Goal: Task Accomplishment & Management: Use online tool/utility

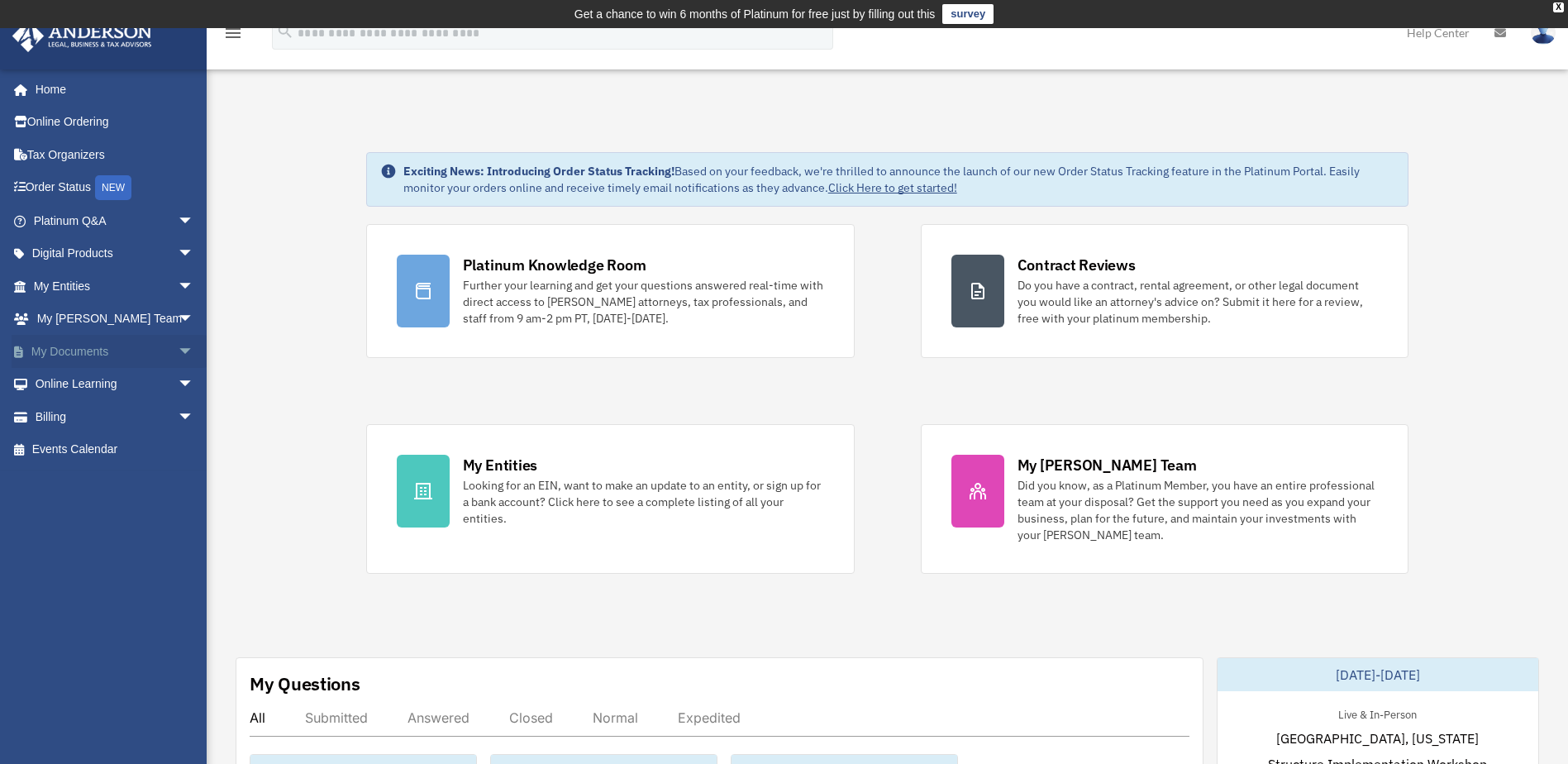
click at [178, 343] on span "arrow_drop_down" at bounding box center [194, 352] width 33 height 34
click at [63, 381] on link "Box" at bounding box center [121, 384] width 196 height 33
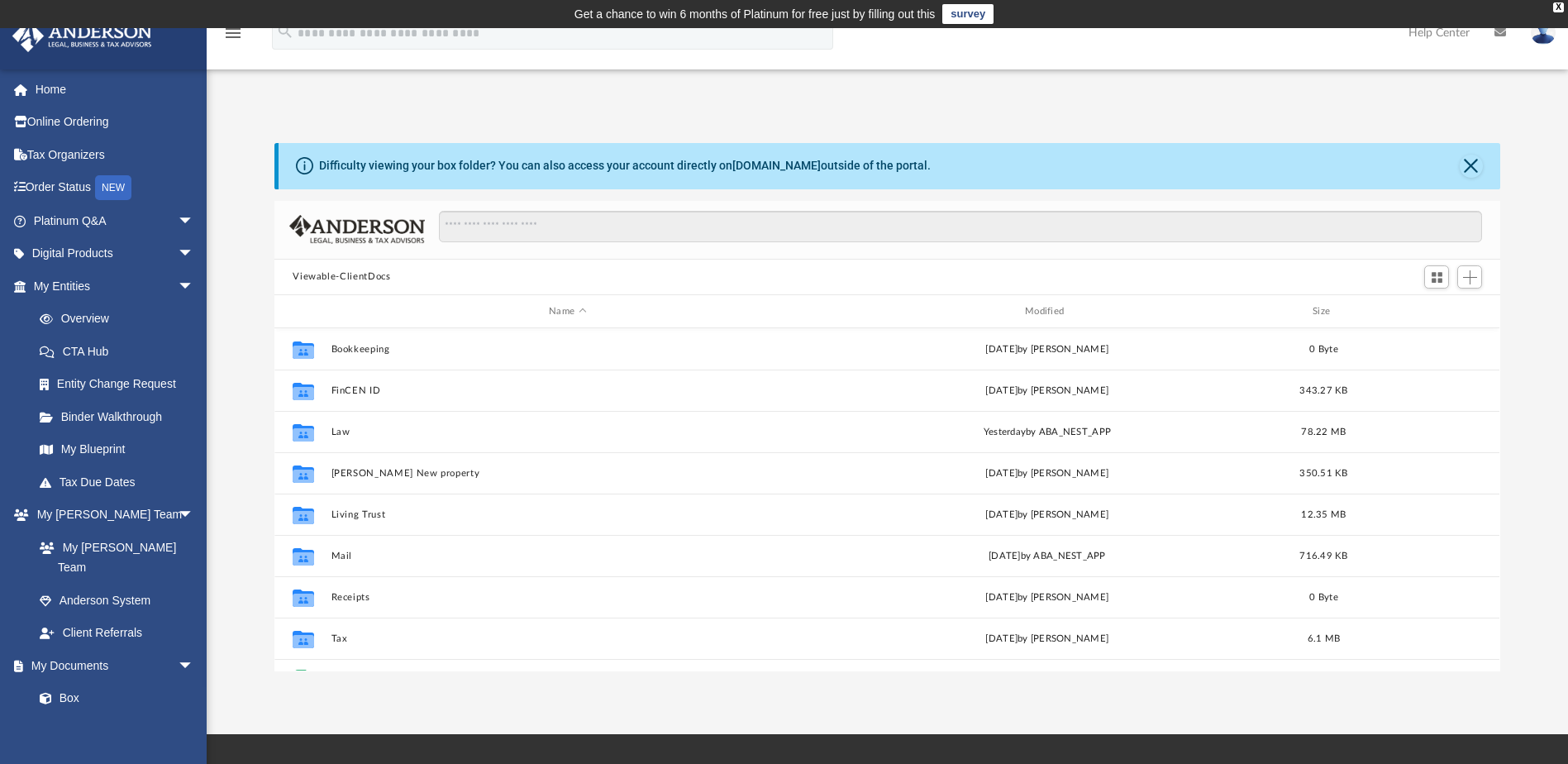
scroll to position [364, 1213]
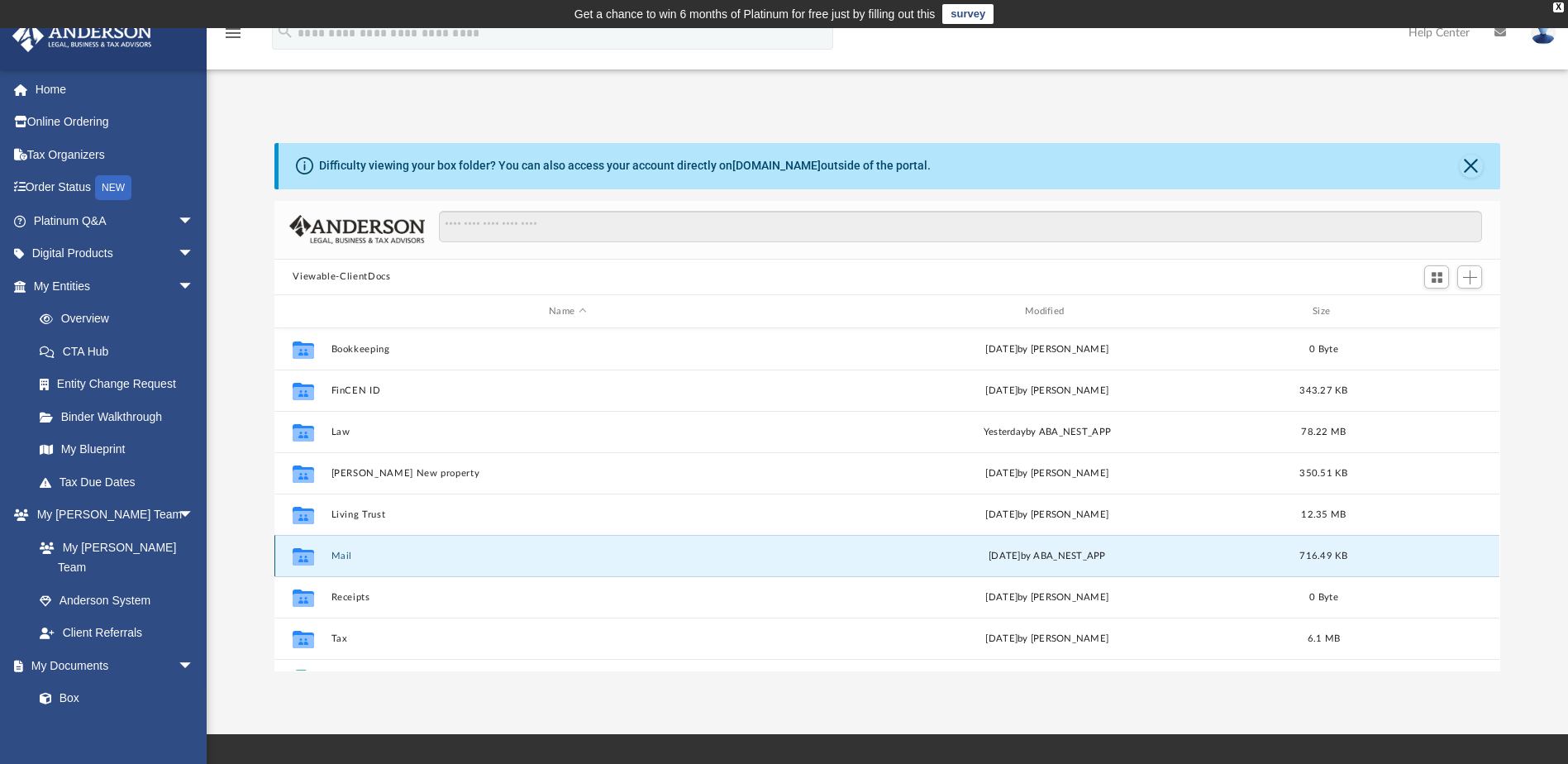
click at [340, 552] on button "Mail" at bounding box center [567, 556] width 473 height 11
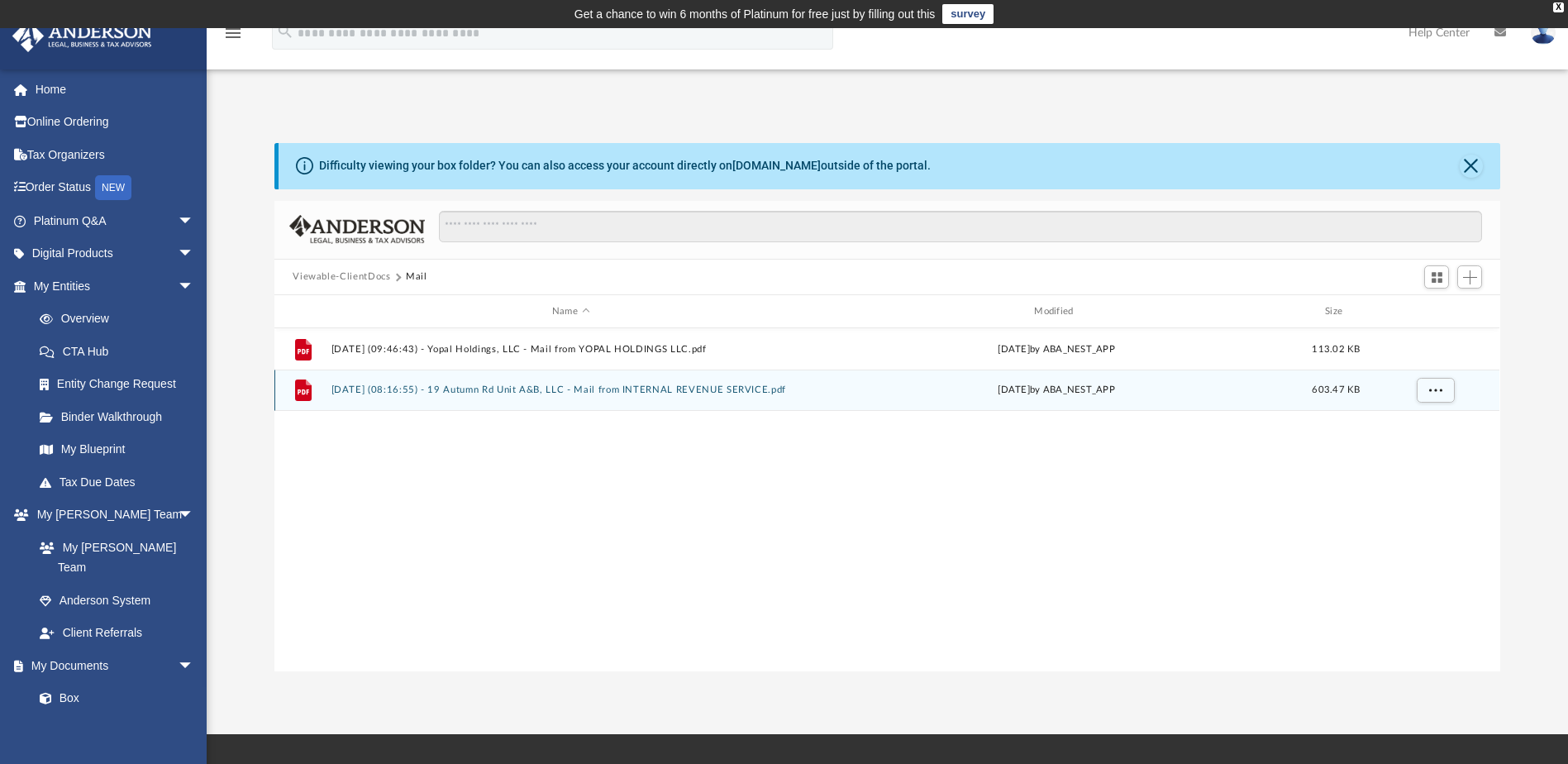
click at [429, 392] on button "2025.08.11 (08:16:55) - 19 Autumn Rd Unit A&B, LLC - Mail from INTERNAL REVENUE…" at bounding box center [570, 391] width 478 height 11
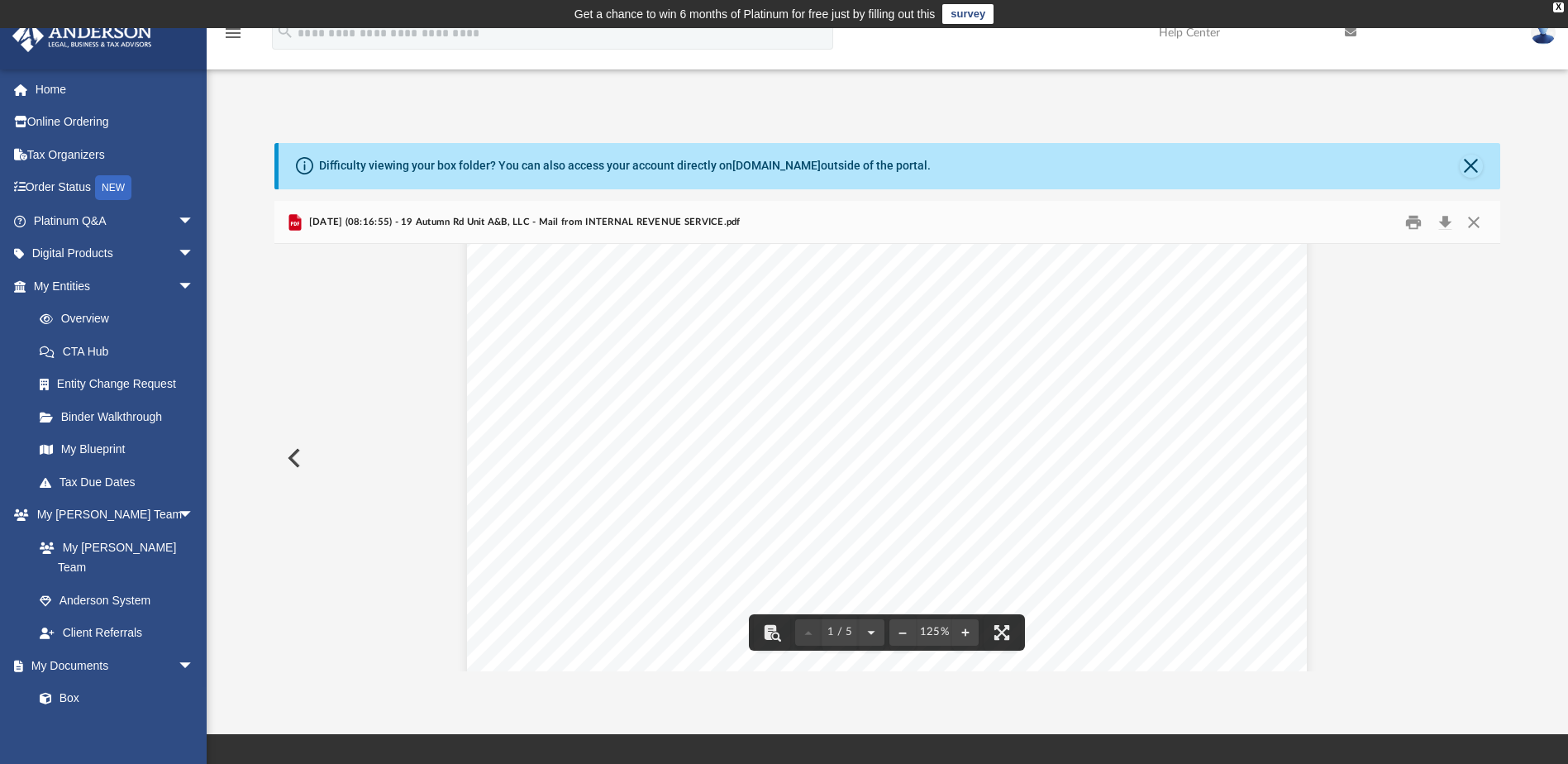
scroll to position [165, 0]
click at [1413, 224] on button "Print" at bounding box center [1413, 222] width 33 height 25
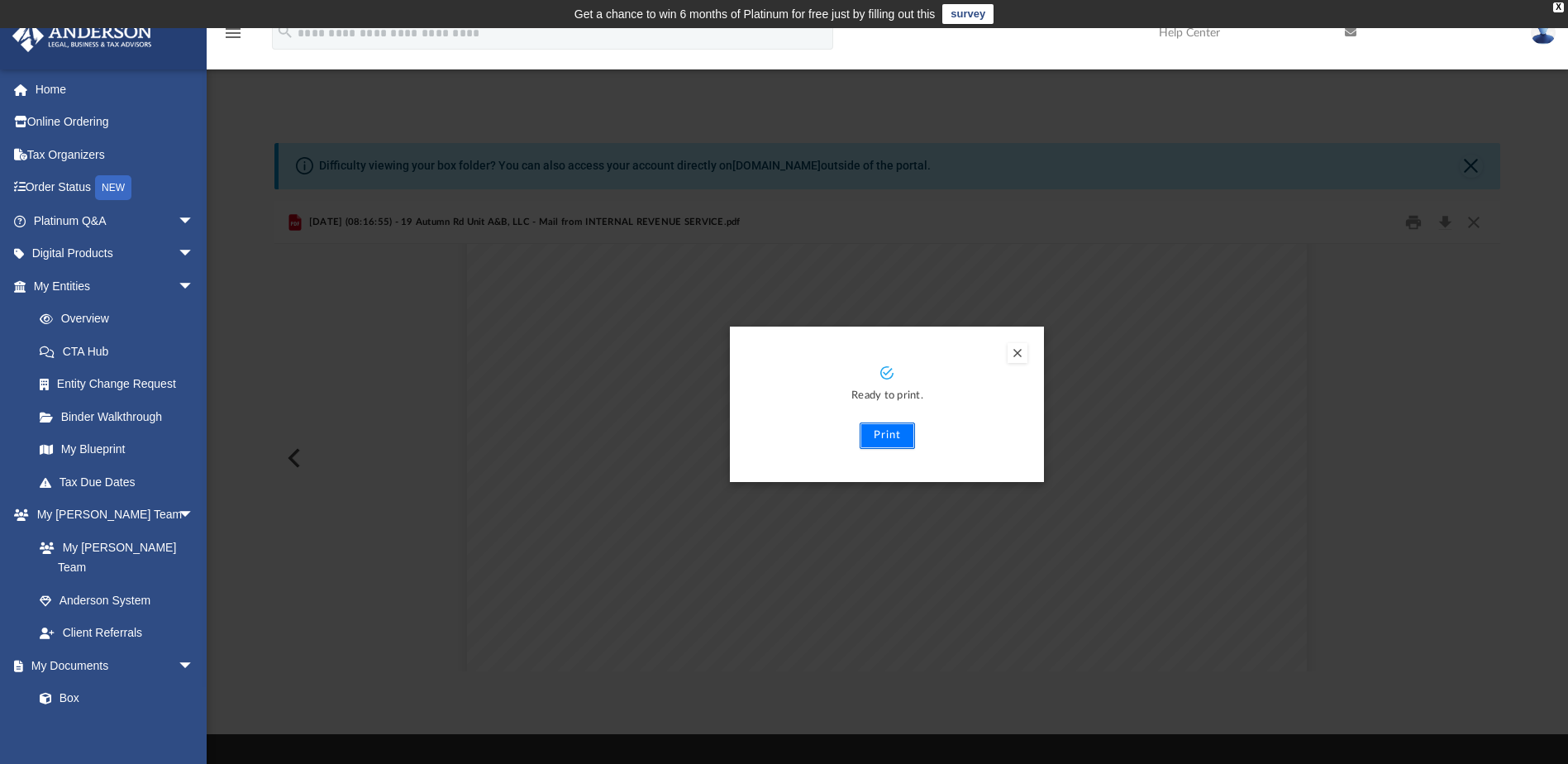
click at [873, 429] on button "Print" at bounding box center [887, 435] width 55 height 26
